Goal: Information Seeking & Learning: Compare options

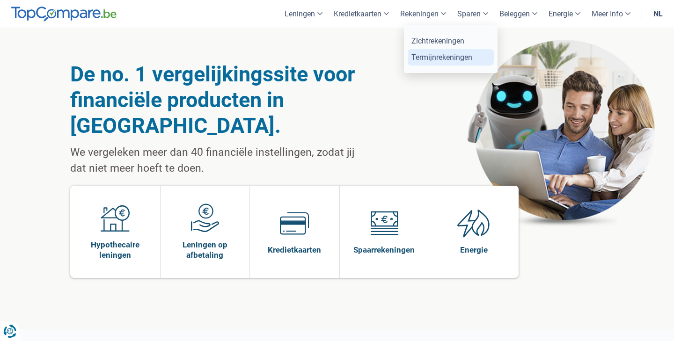
click at [436, 57] on link "Termijnrekeningen" at bounding box center [450, 57] width 86 height 16
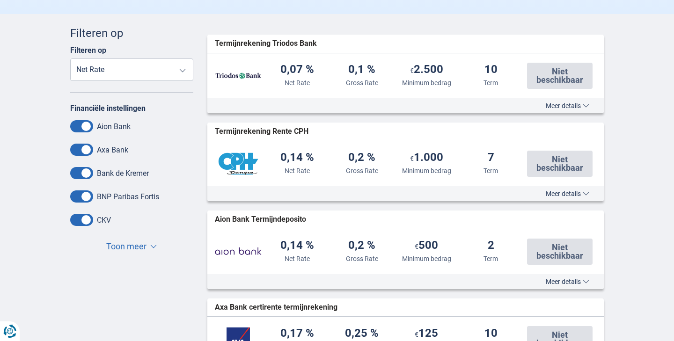
scroll to position [216, 0]
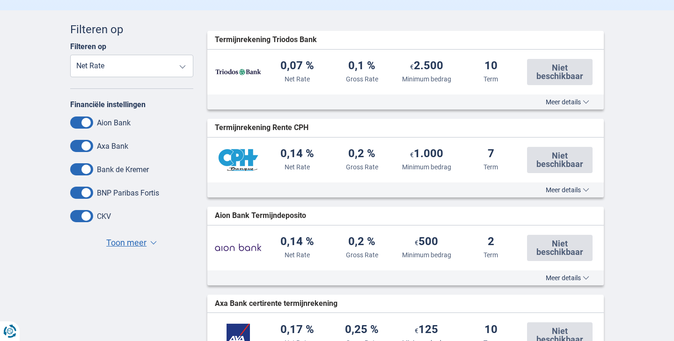
click at [132, 243] on span "Toon meer" at bounding box center [126, 243] width 40 height 12
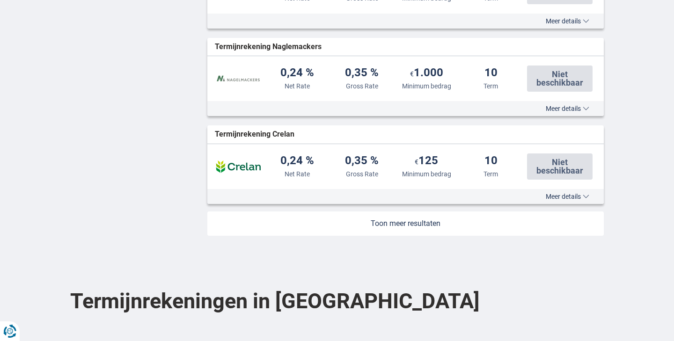
scroll to position [993, 0]
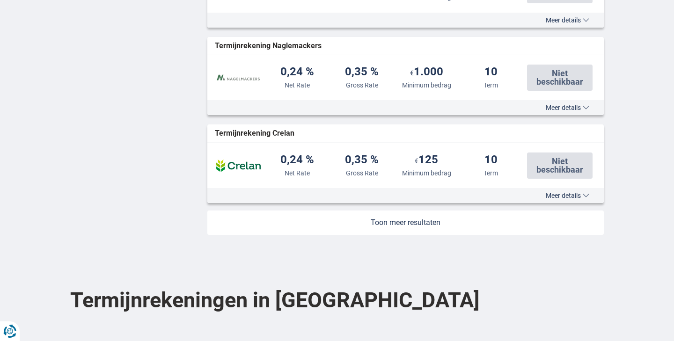
click at [407, 232] on link at bounding box center [405, 222] width 397 height 24
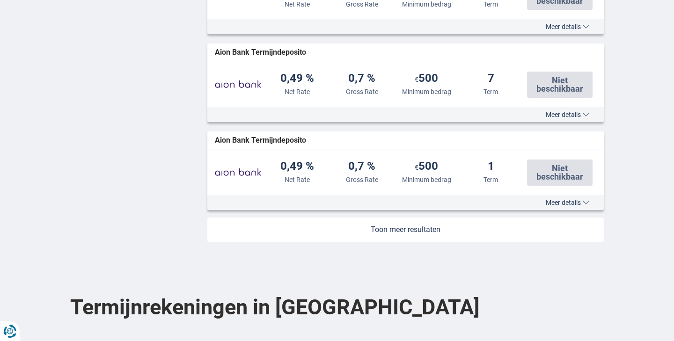
scroll to position [1835, 0]
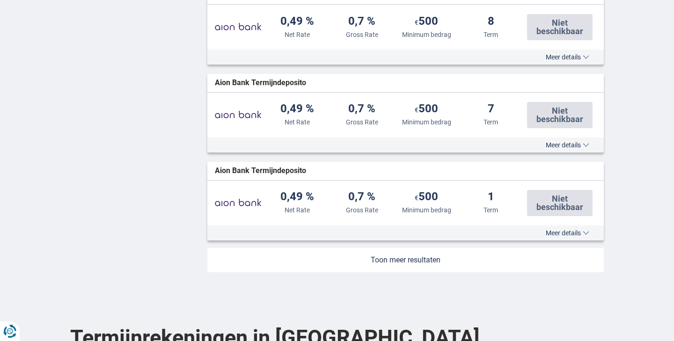
click at [429, 272] on link at bounding box center [405, 260] width 397 height 24
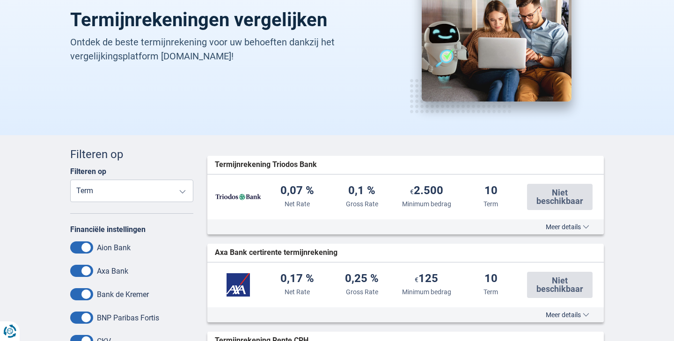
scroll to position [95, 0]
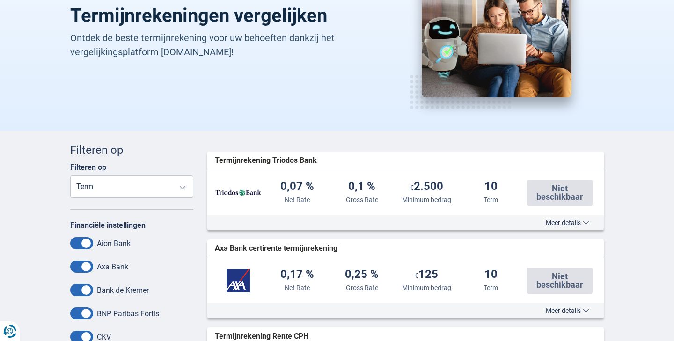
click at [563, 224] on span "Meer details" at bounding box center [567, 222] width 44 height 7
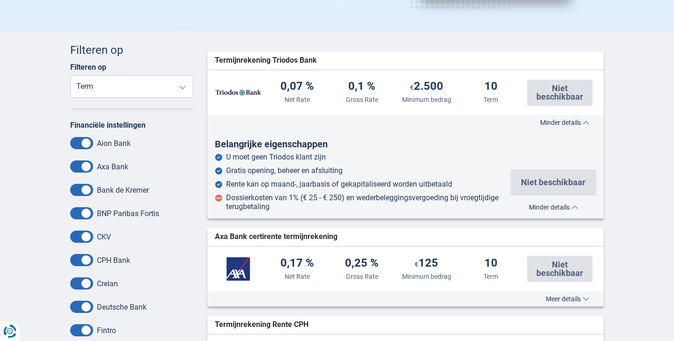
scroll to position [196, 0]
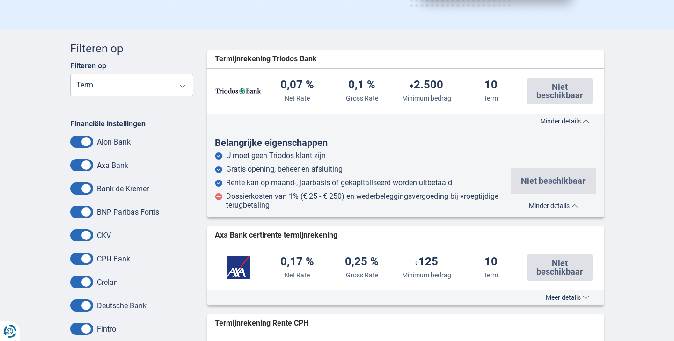
click at [551, 205] on span "Minder details" at bounding box center [553, 206] width 49 height 7
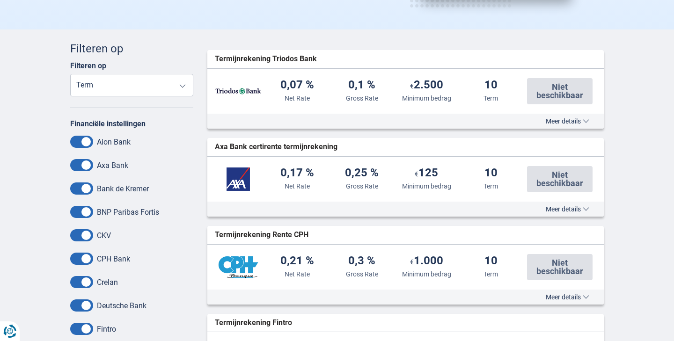
select select "NetRate-"
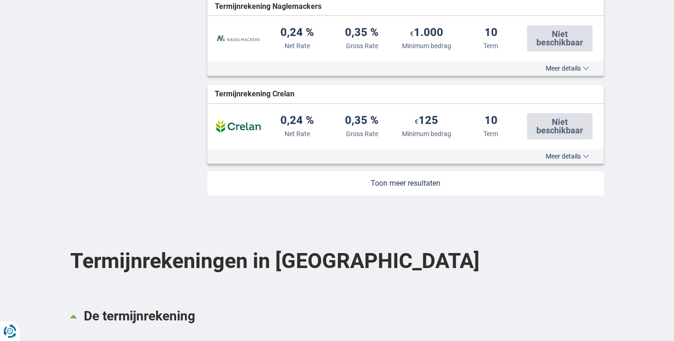
scroll to position [1018, 0]
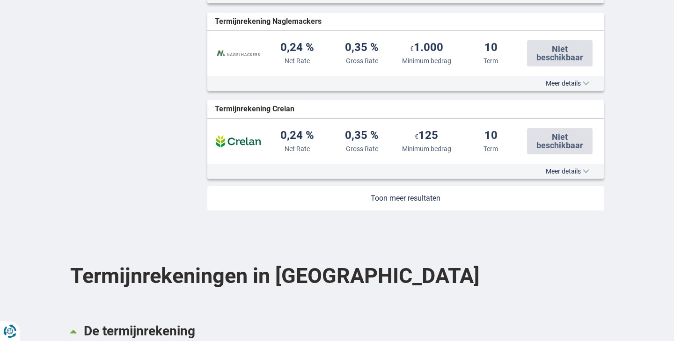
click at [402, 208] on link at bounding box center [405, 198] width 397 height 24
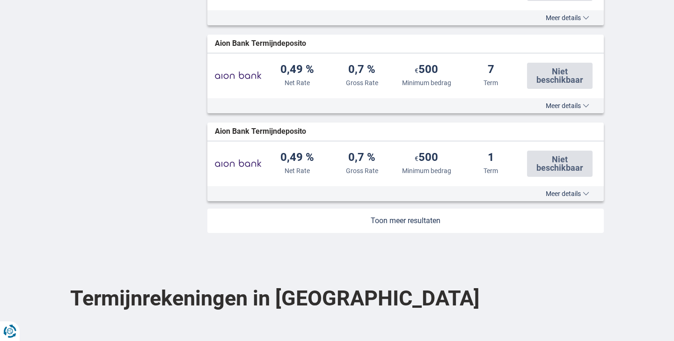
scroll to position [1875, 0]
click at [407, 232] on link at bounding box center [405, 220] width 397 height 24
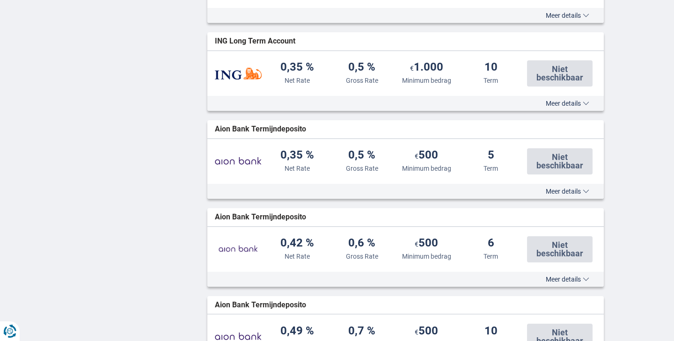
scroll to position [1344, 0]
